Goal: Transaction & Acquisition: Purchase product/service

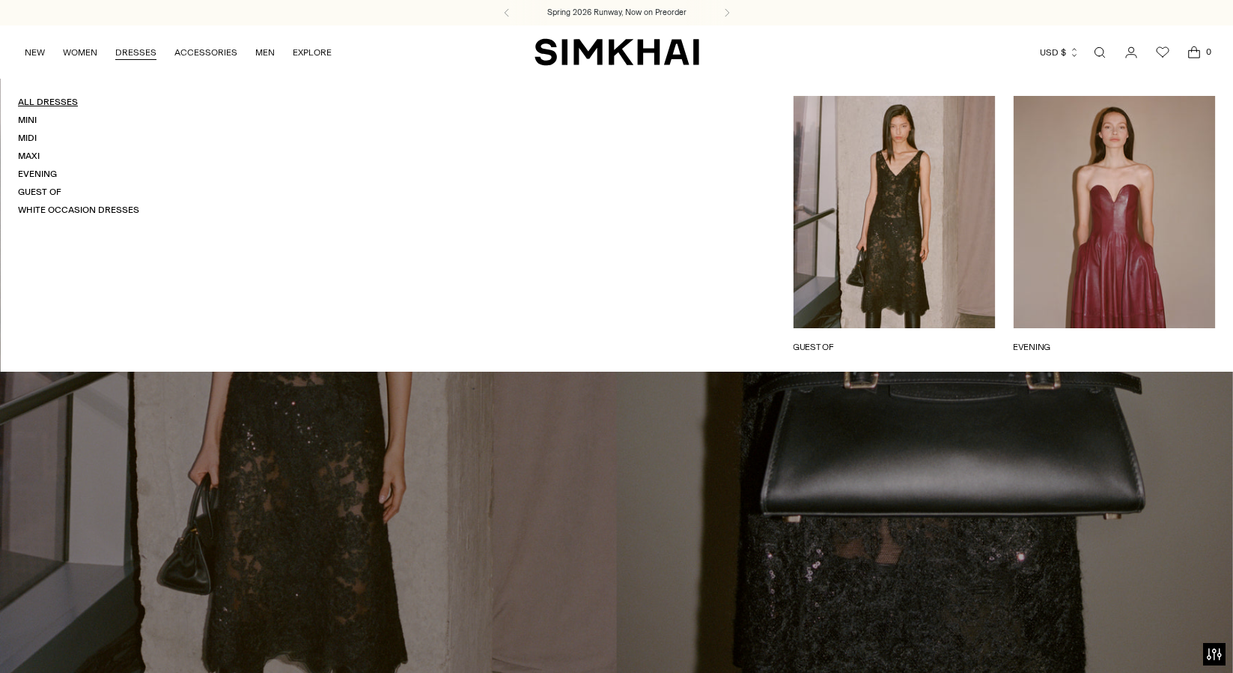
click at [49, 103] on link "All Dresses" at bounding box center [48, 102] width 60 height 10
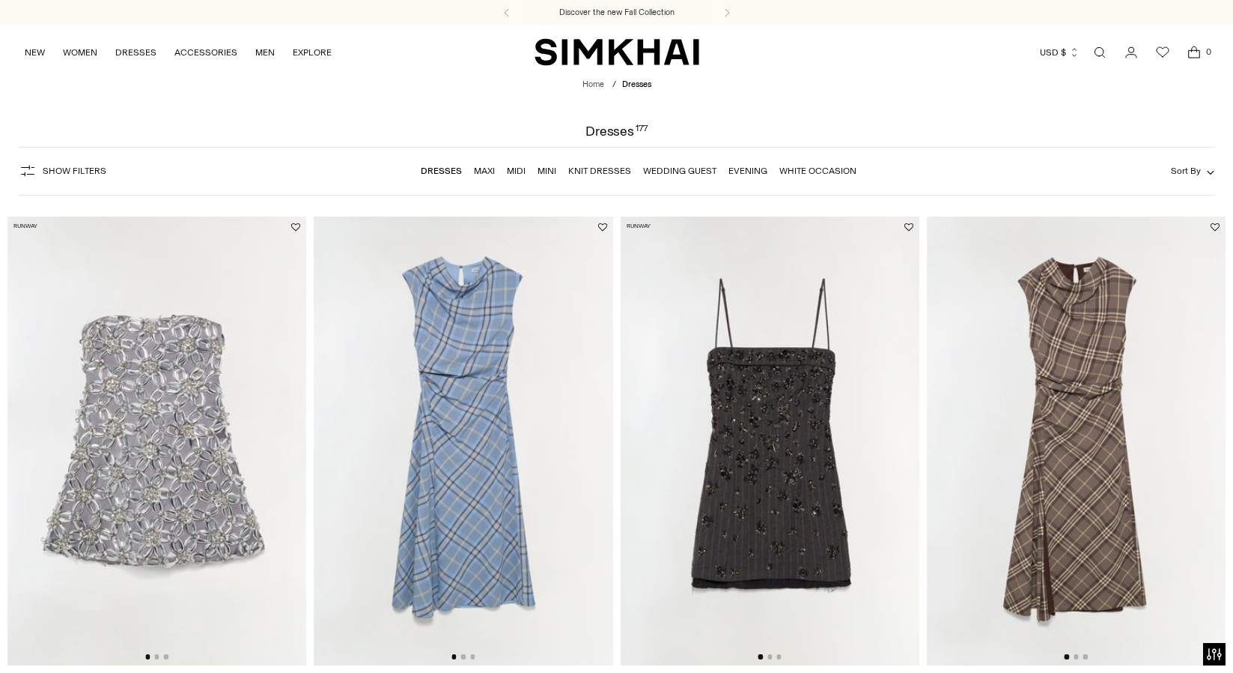
click at [1212, 170] on icon "button" at bounding box center [1210, 172] width 7 height 7
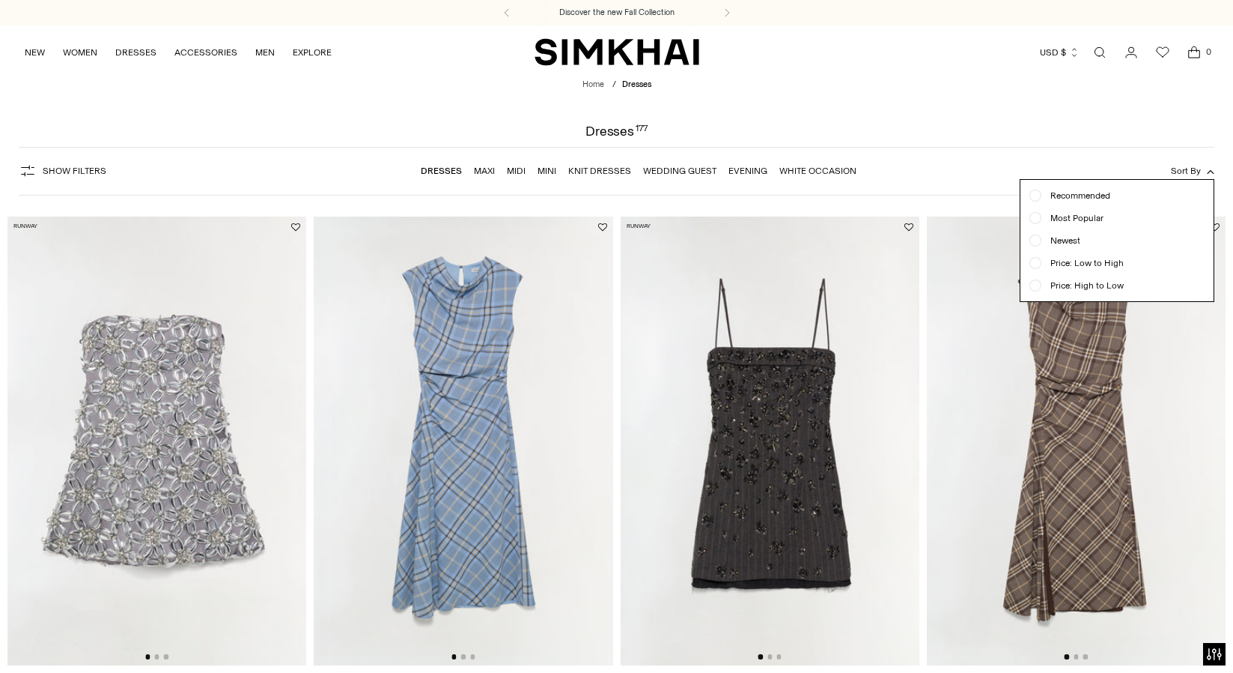
click at [985, 112] on div at bounding box center [616, 336] width 1233 height 673
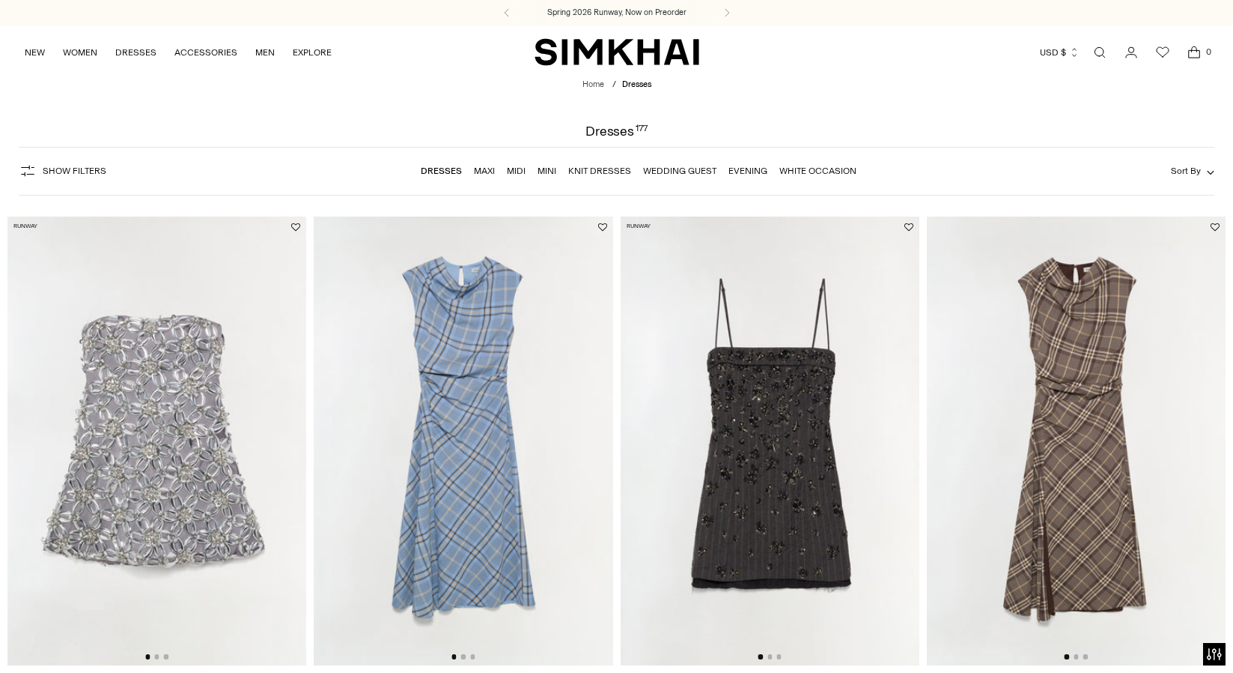
click at [76, 164] on button "Show Filters" at bounding box center [63, 171] width 88 height 24
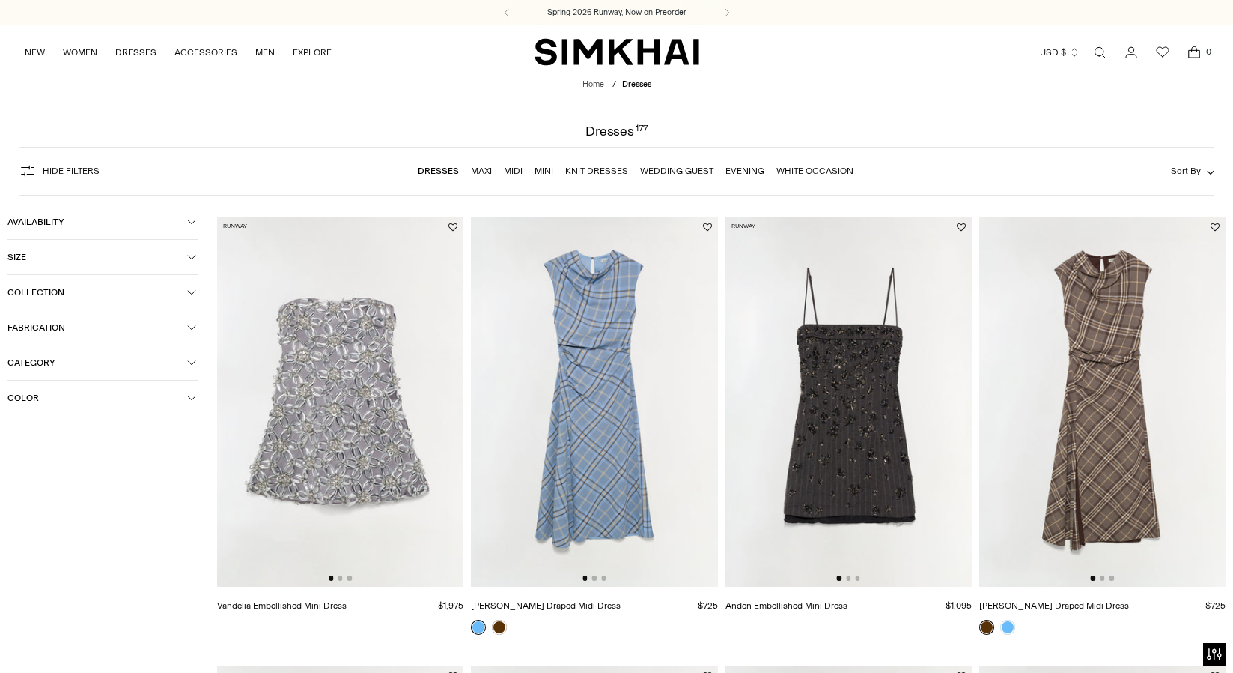
click at [189, 395] on icon "button" at bounding box center [191, 397] width 9 height 9
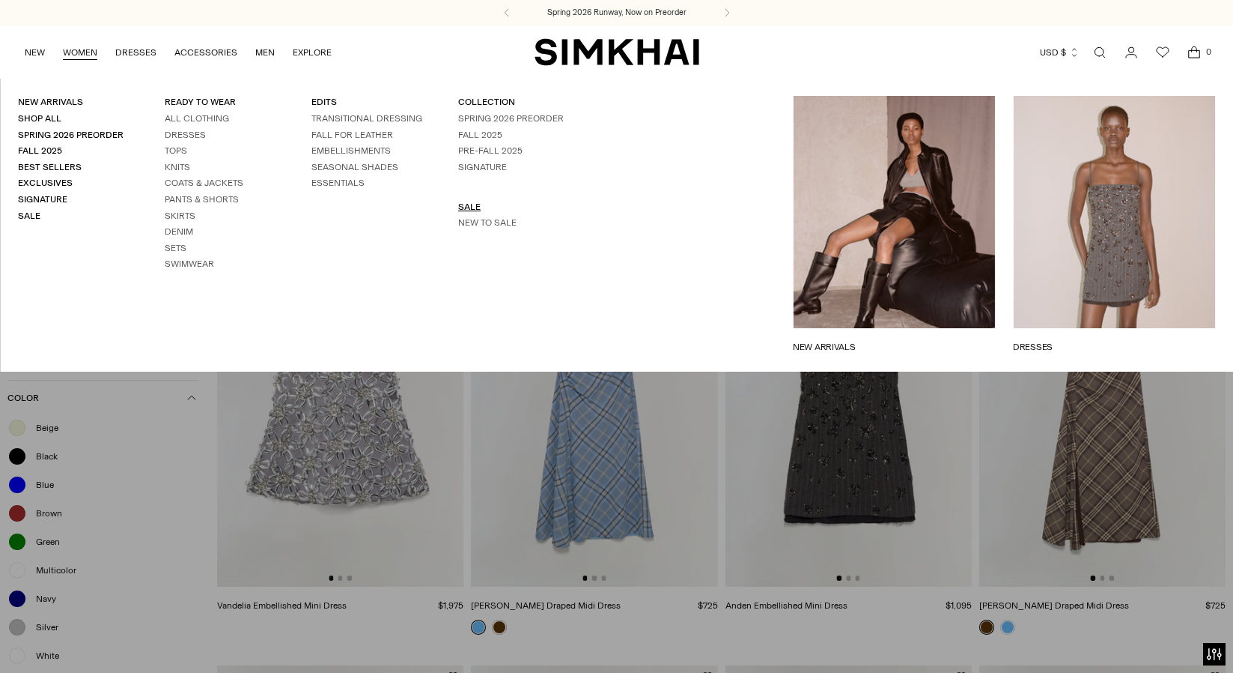
click at [464, 202] on link "SALE" at bounding box center [469, 206] width 22 height 10
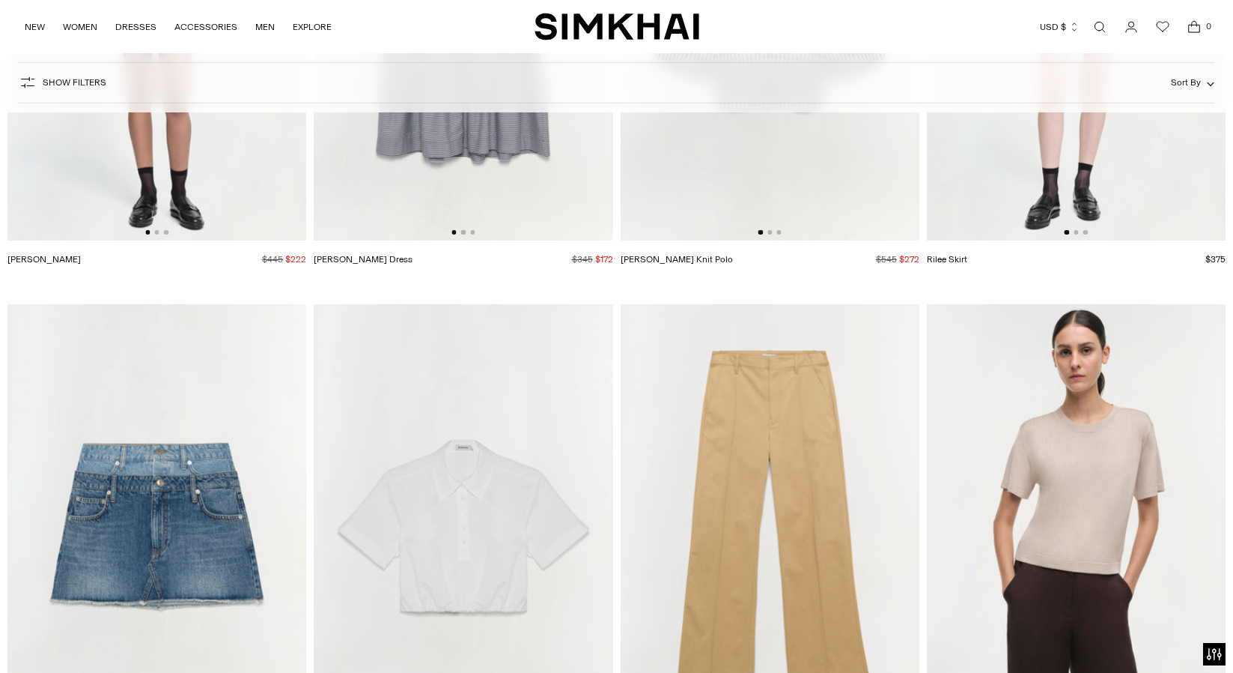
scroll to position [5841, 0]
